Goal: Go to known website: Access a specific website the user already knows

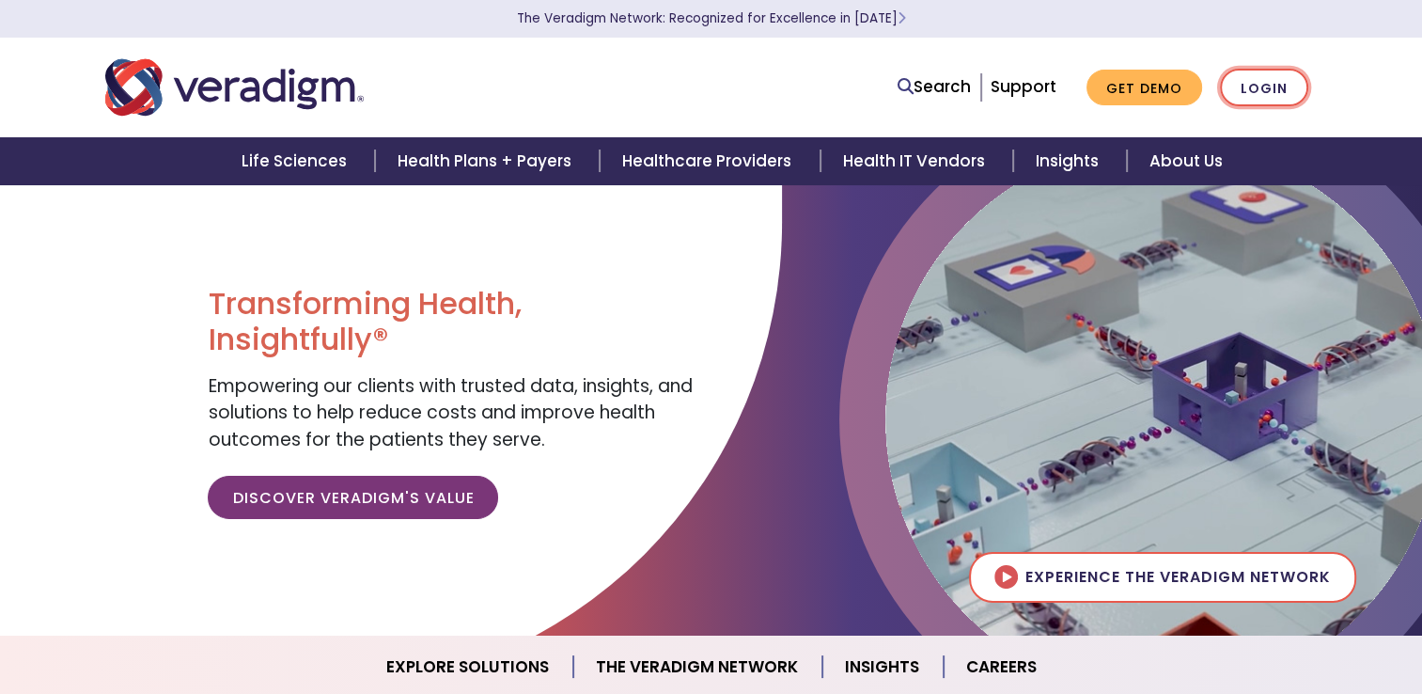
click at [1291, 77] on link "Login" at bounding box center [1264, 88] width 88 height 39
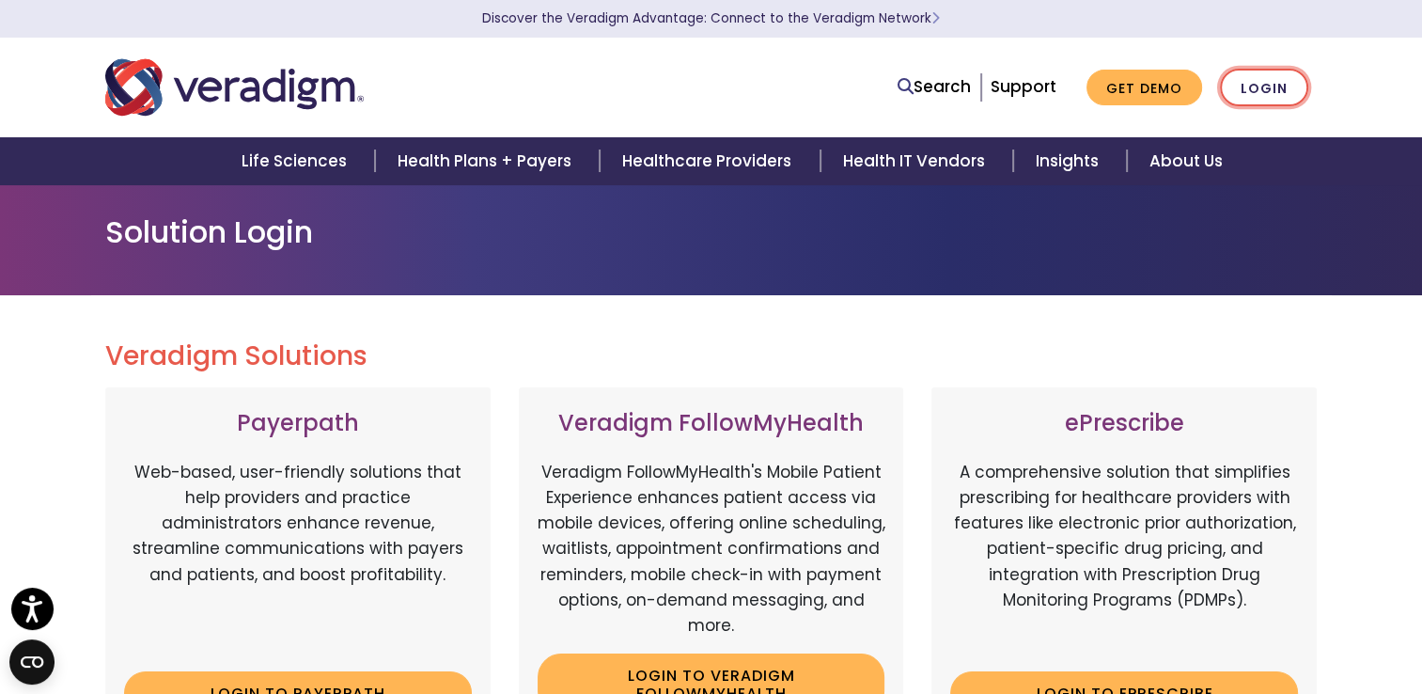
click at [1273, 78] on link "Login" at bounding box center [1264, 88] width 88 height 39
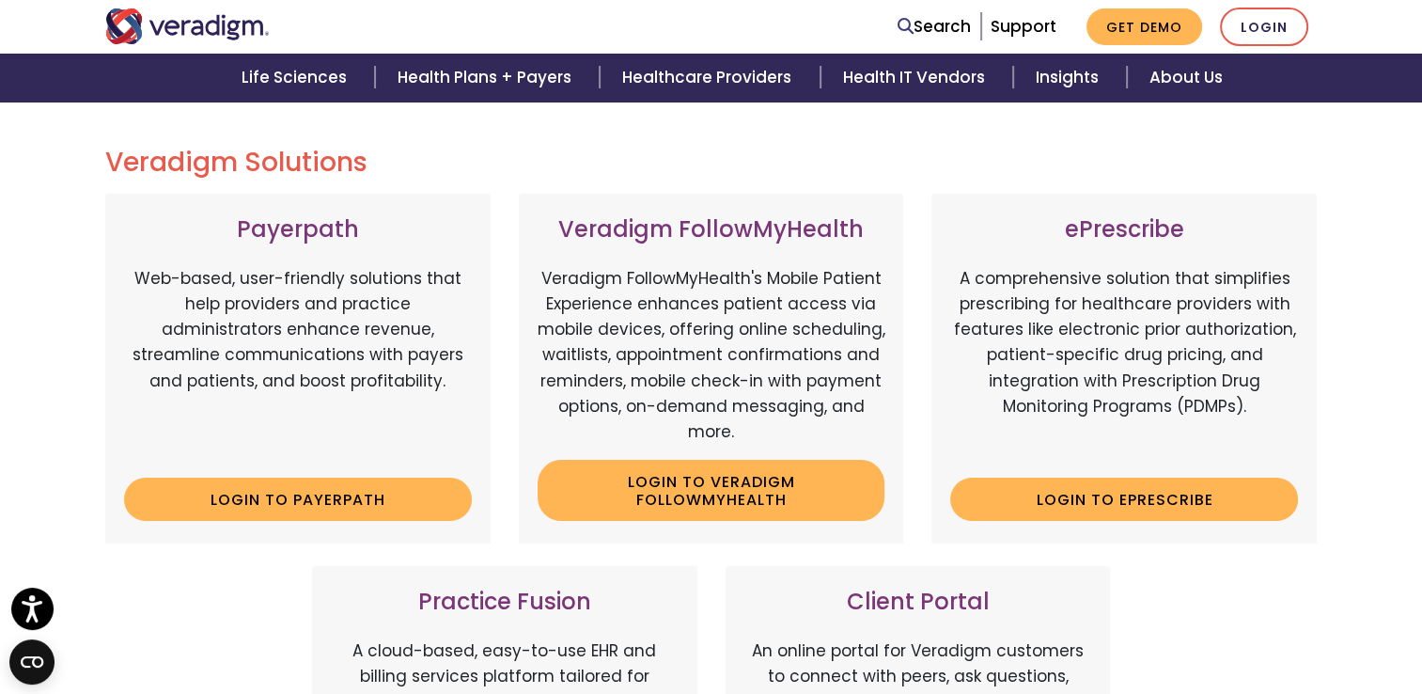
scroll to position [195, 0]
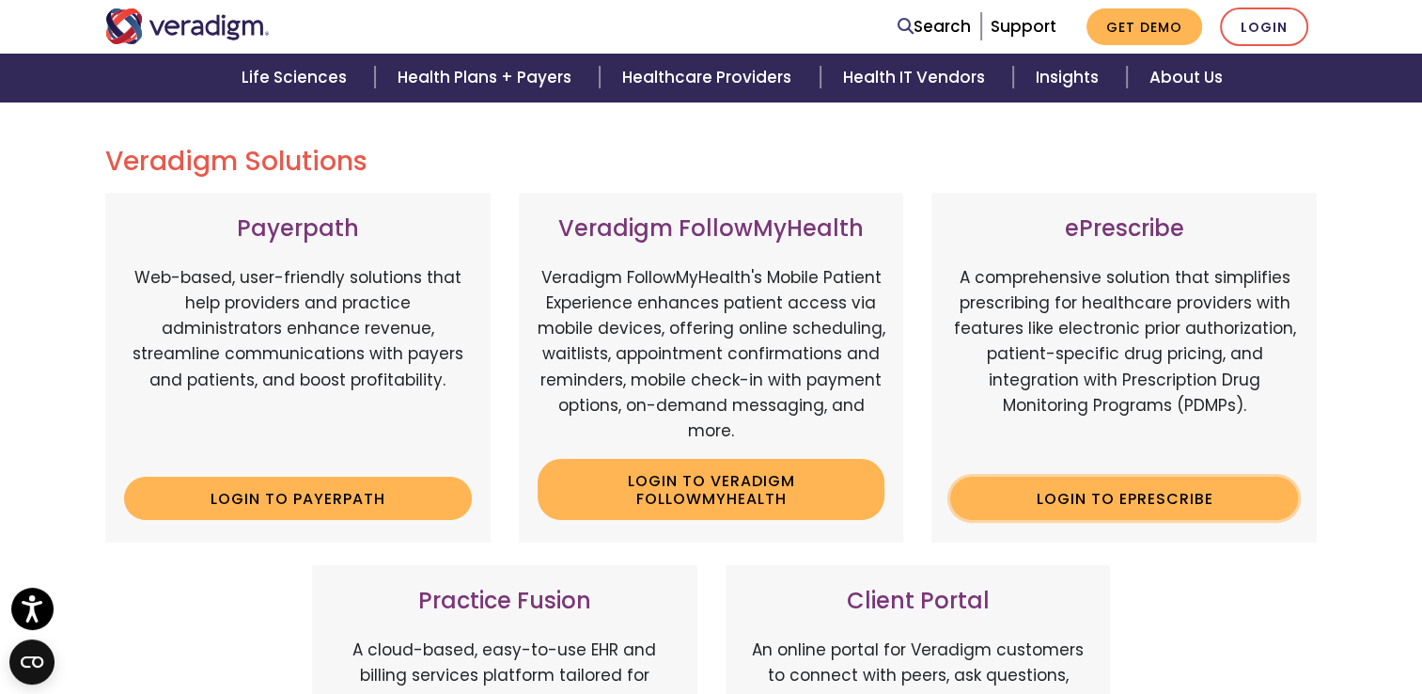
click at [1051, 487] on link "Login to ePrescribe" at bounding box center [1124, 497] width 348 height 43
